Goal: Information Seeking & Learning: Check status

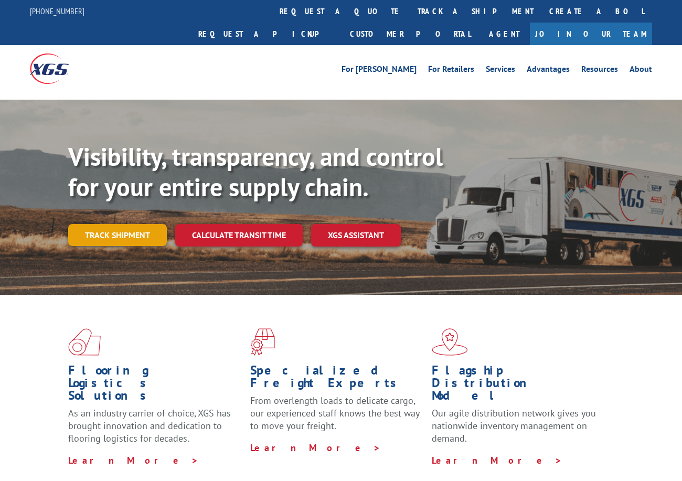
click at [140, 224] on link "Track shipment" at bounding box center [117, 235] width 99 height 22
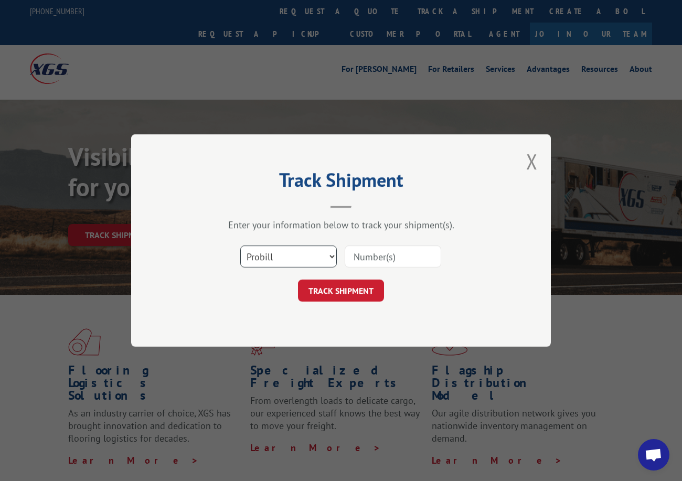
click at [254, 257] on select "Select category... Probill BOL PO" at bounding box center [288, 256] width 96 height 22
select select "po"
click at [240, 245] on select "Select category... Probill BOL PO" at bounding box center [288, 256] width 96 height 22
click at [355, 257] on input at bounding box center [392, 256] width 96 height 22
paste input "42523547"
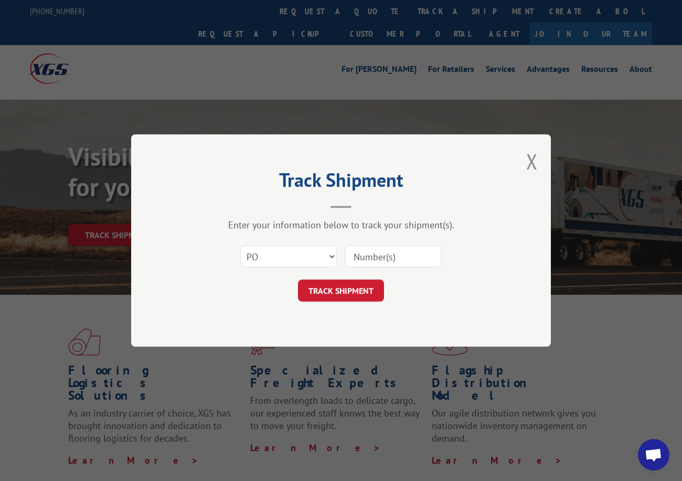
type input "42523547"
click button "TRACK SHIPMENT" at bounding box center [341, 290] width 86 height 22
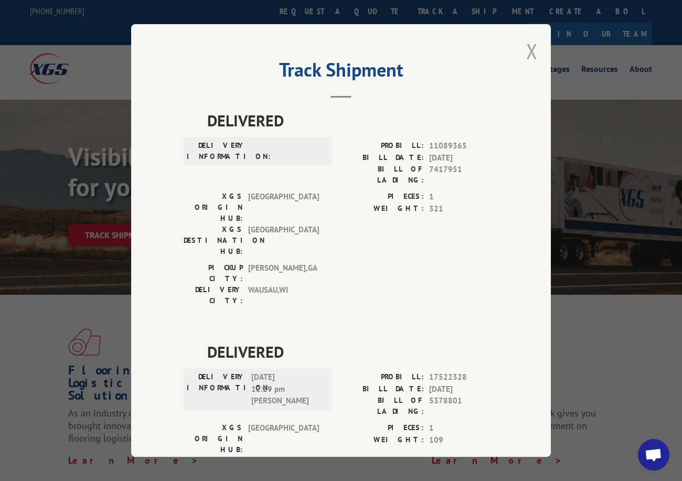
click at [530, 50] on button "Close modal" at bounding box center [532, 51] width 12 height 28
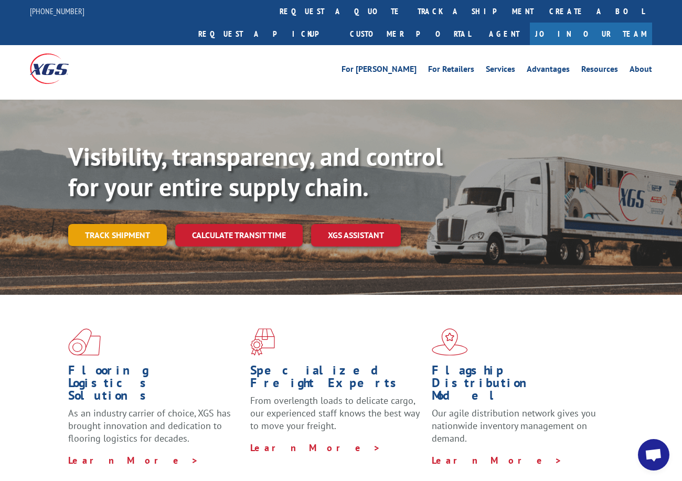
click at [125, 224] on link "Track shipment" at bounding box center [117, 235] width 99 height 22
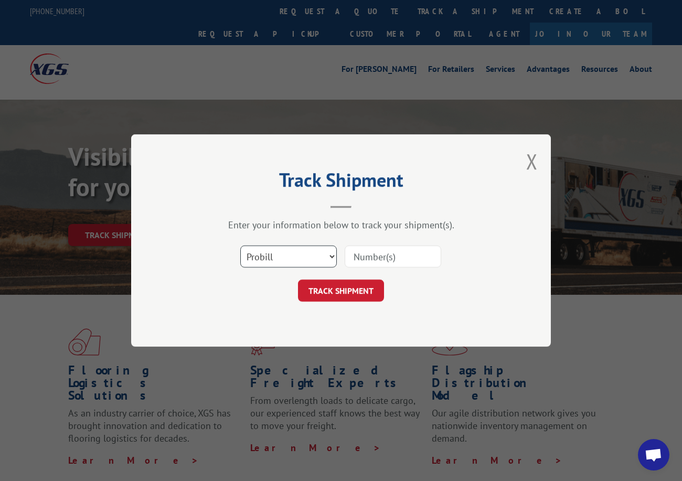
click at [275, 262] on select "Select category... Probill BOL PO" at bounding box center [288, 256] width 96 height 22
select select "po"
click at [240, 245] on select "Select category... Probill BOL PO" at bounding box center [288, 256] width 96 height 22
paste input "42523547"
type input "42523547"
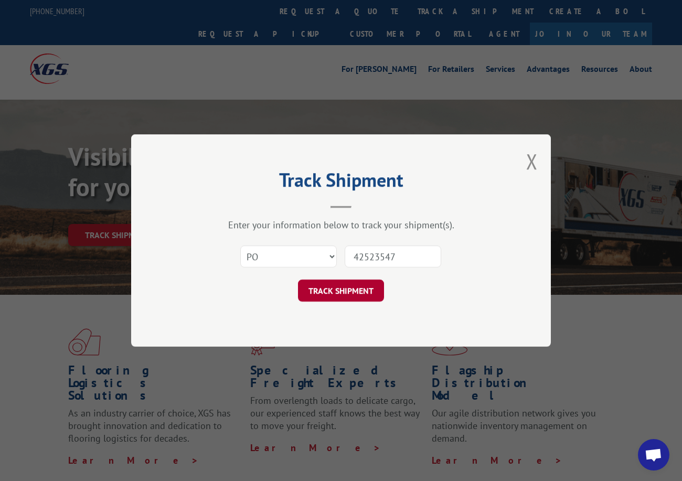
click at [344, 287] on button "TRACK SHIPMENT" at bounding box center [341, 290] width 86 height 22
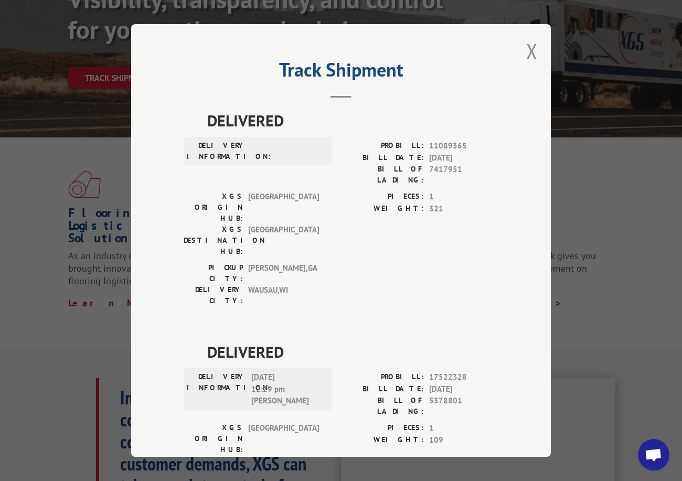
scroll to position [29, 0]
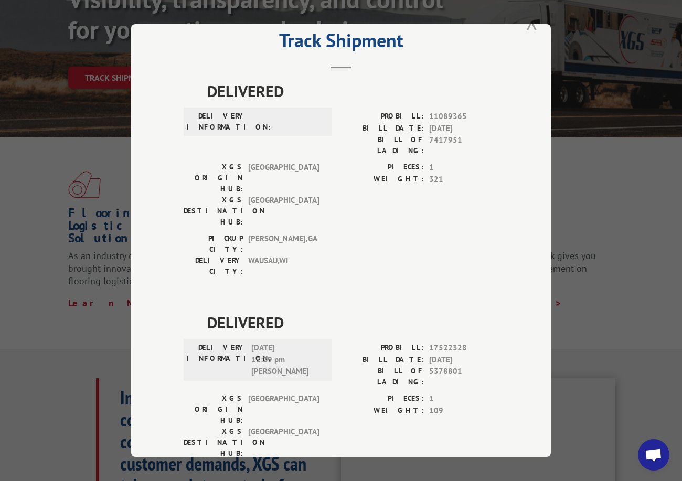
click at [531, 27] on button "Close modal" at bounding box center [532, 22] width 12 height 28
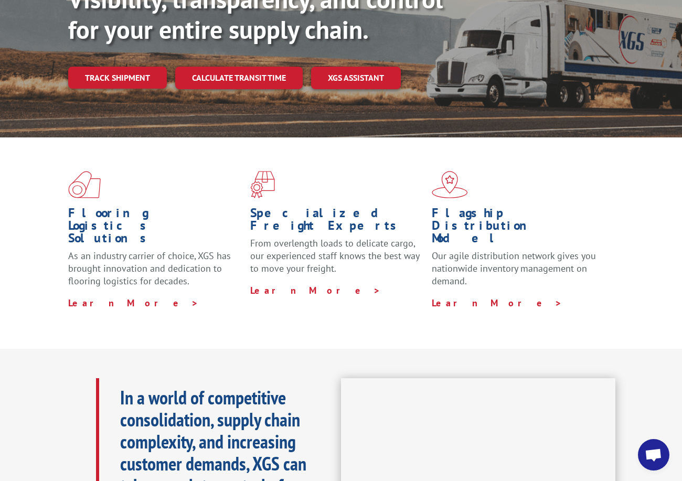
scroll to position [0, 0]
